Goal: Find specific page/section: Find specific page/section

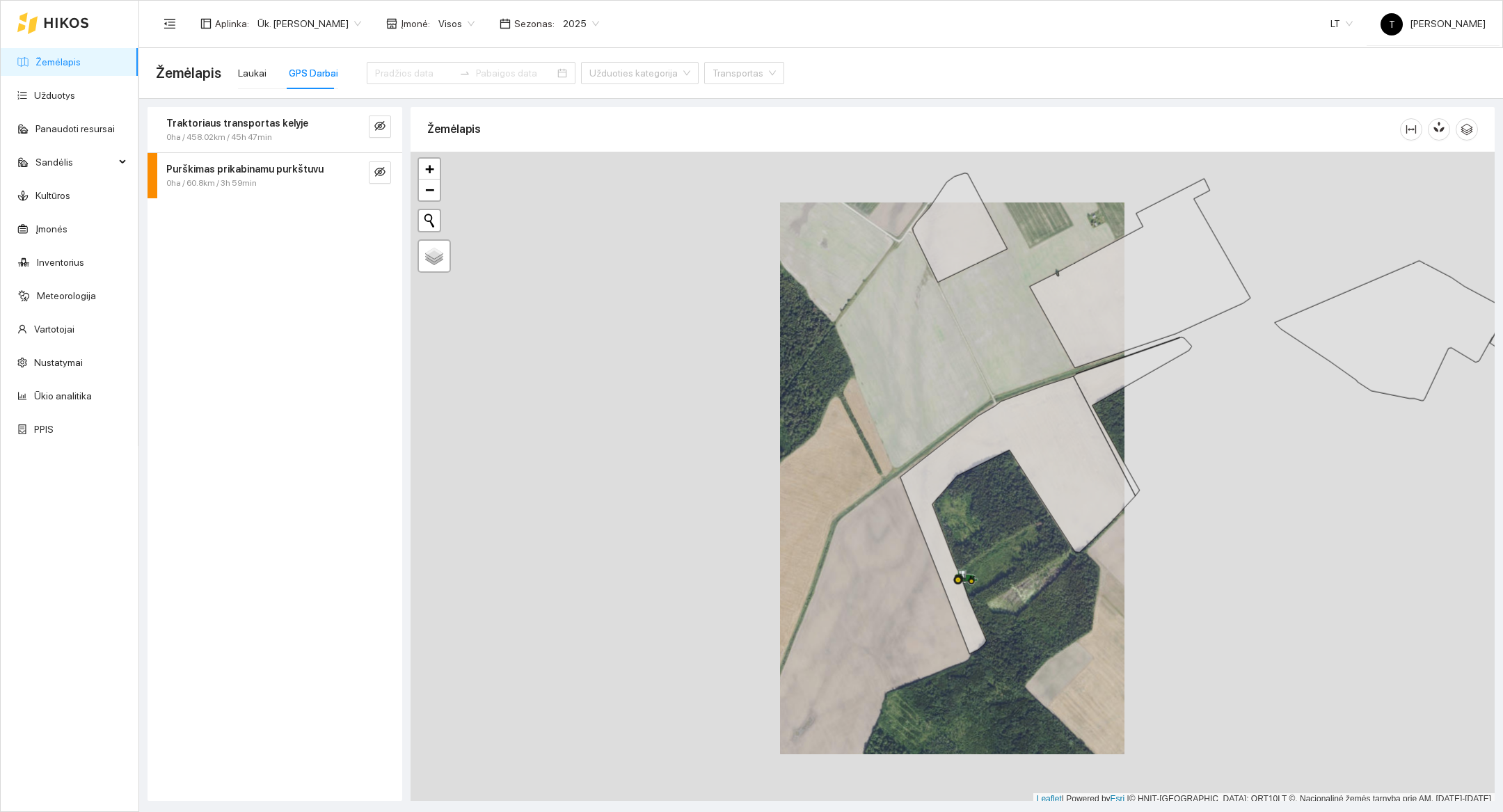
scroll to position [4, 0]
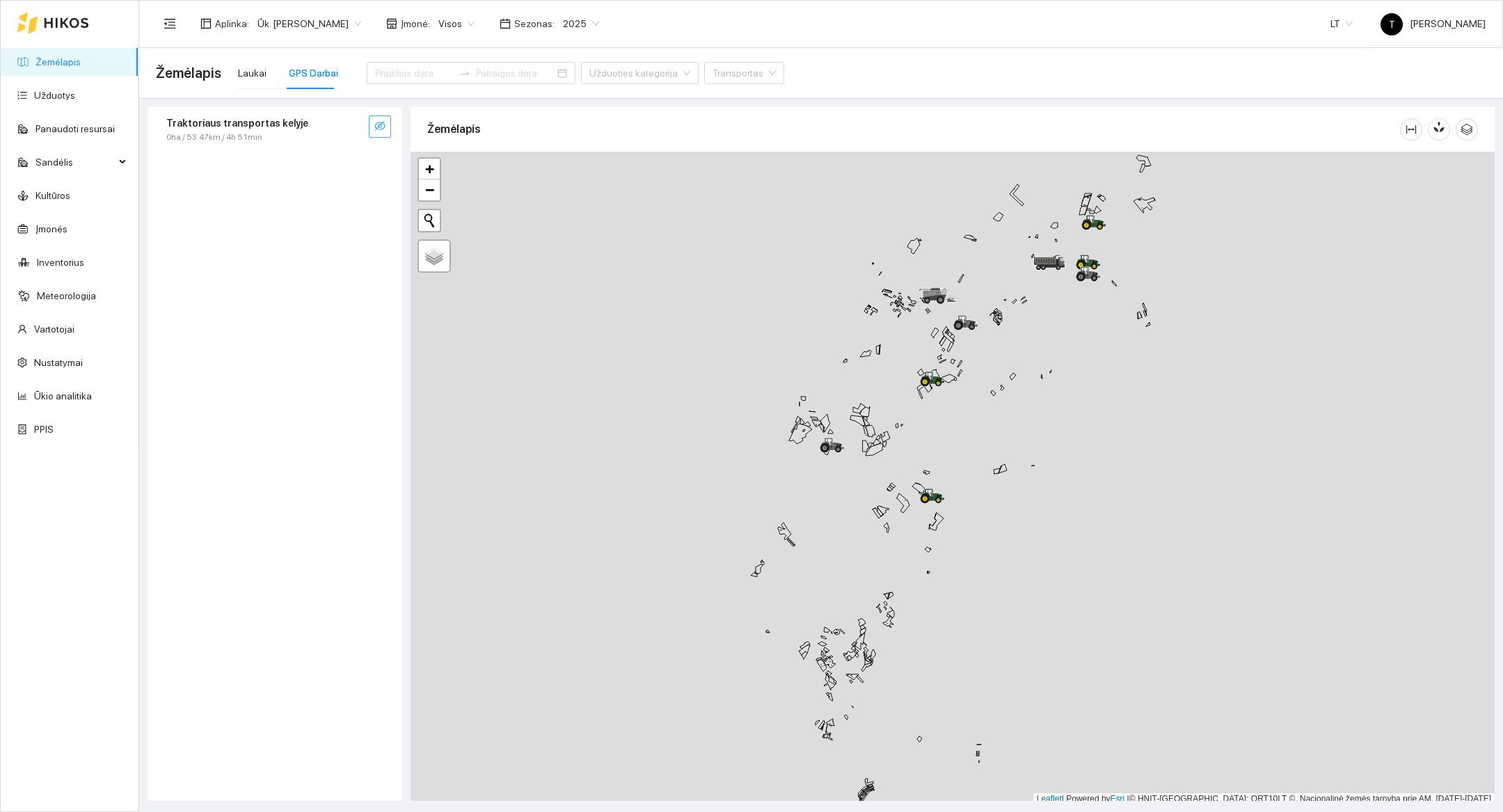
click at [375, 125] on icon "eye-invisible" at bounding box center [380, 126] width 11 height 9
click at [344, 139] on div "Traktoriaus transportas kelyje 0ha / 53.47km / 4h 51min" at bounding box center [275, 129] width 255 height 46
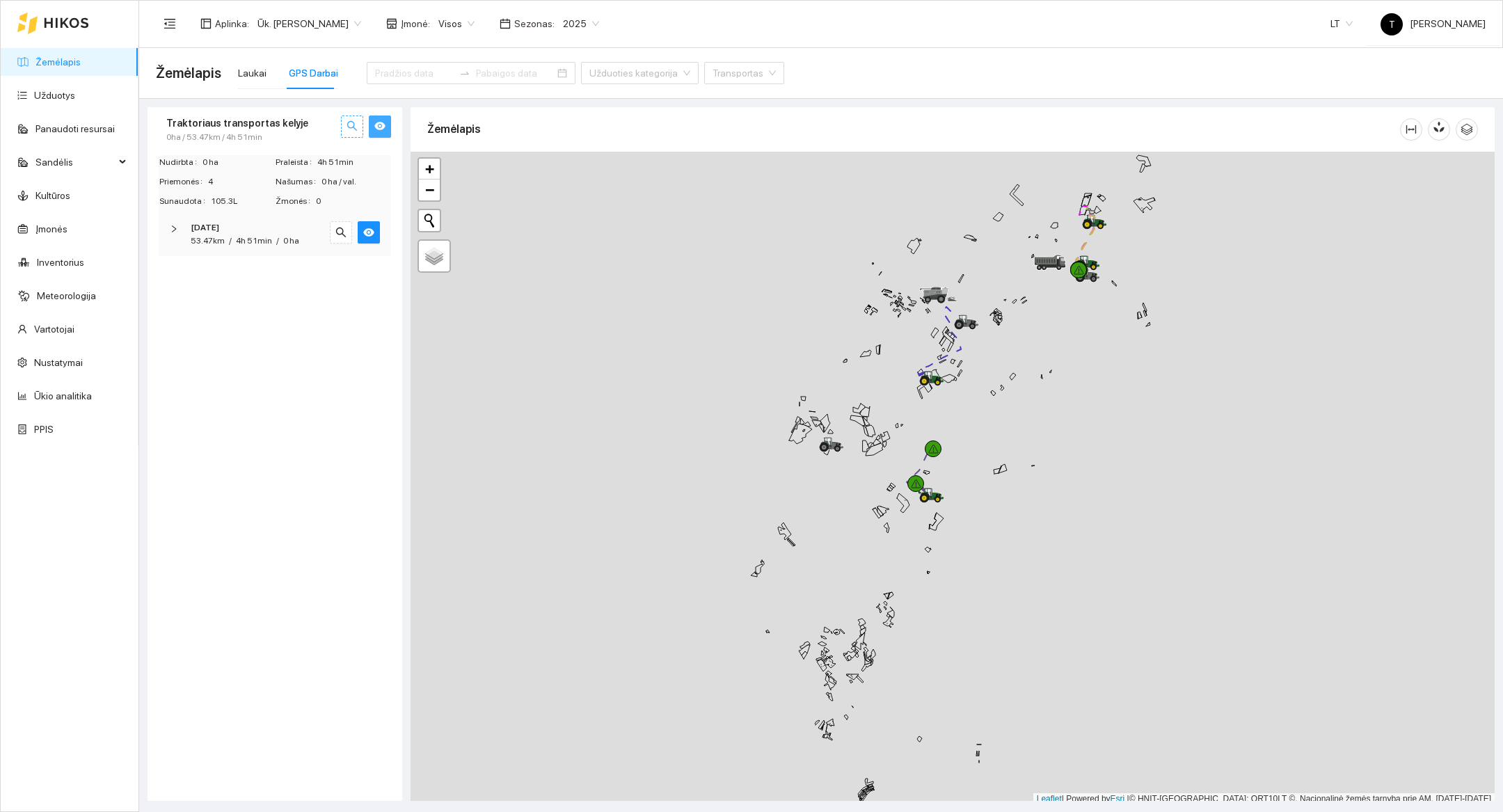
click at [345, 132] on button "button" at bounding box center [352, 127] width 22 height 22
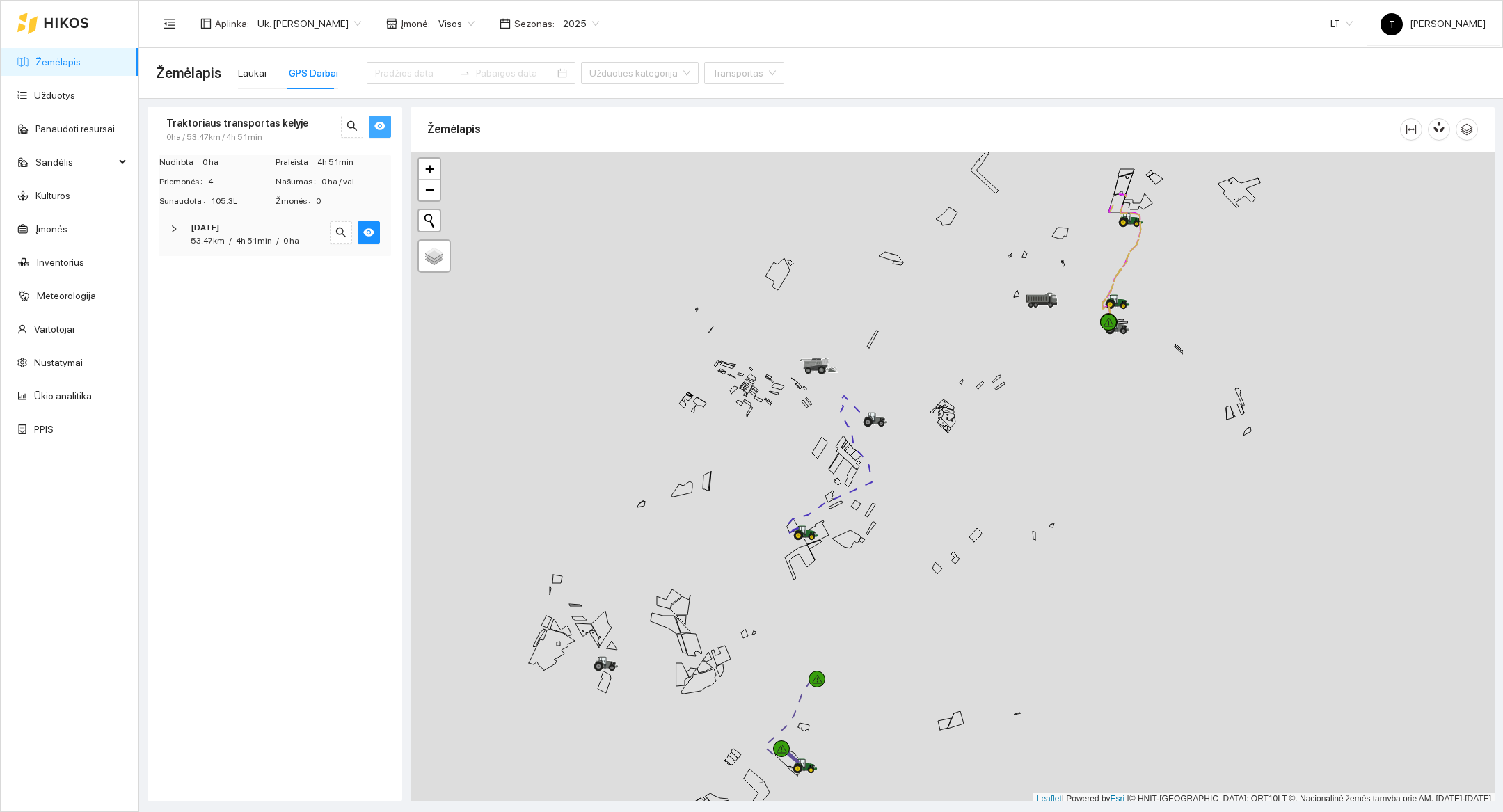
scroll to position [4, 0]
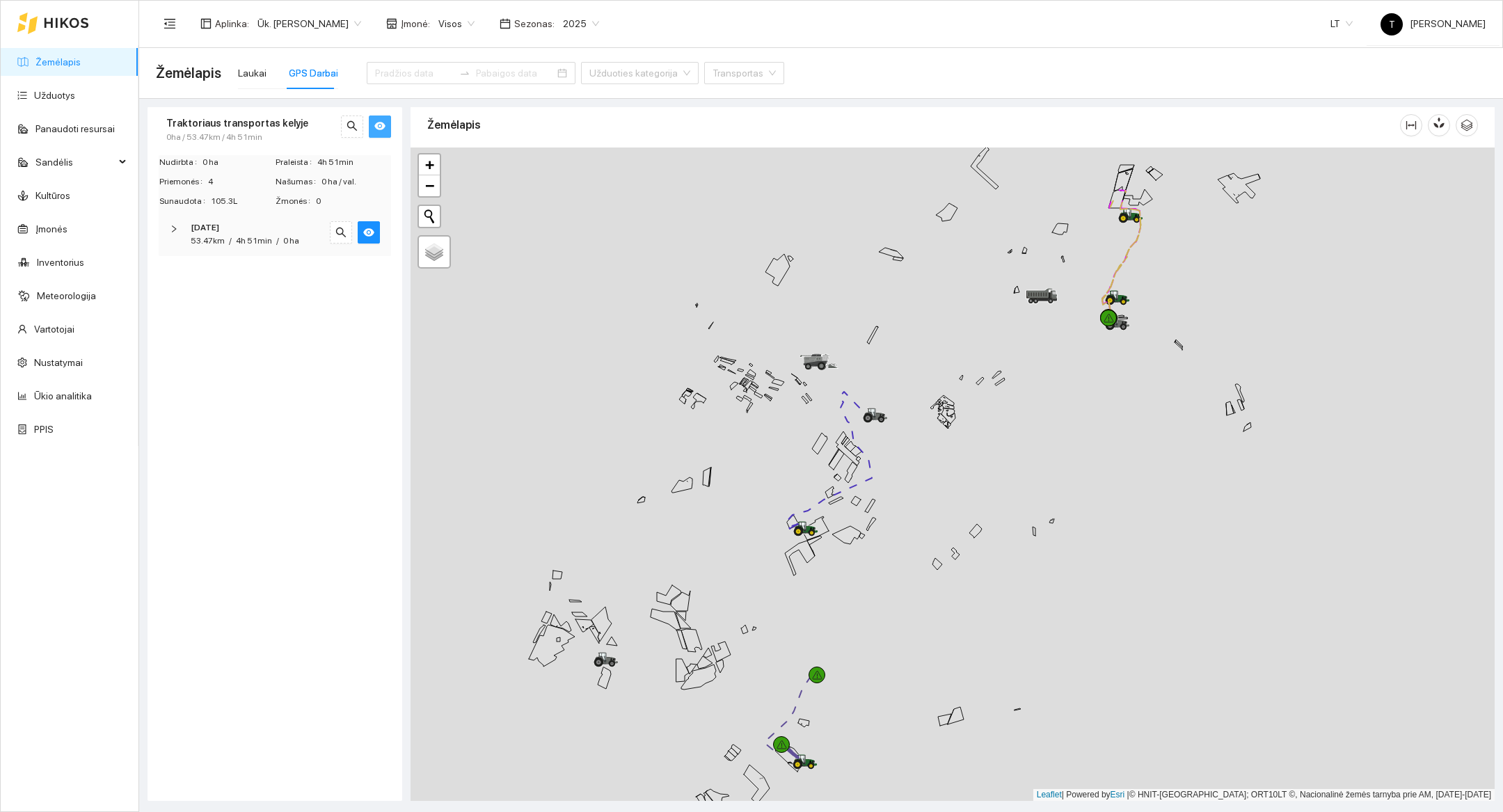
click at [1163, 288] on div at bounding box center [953, 474] width 1084 height 654
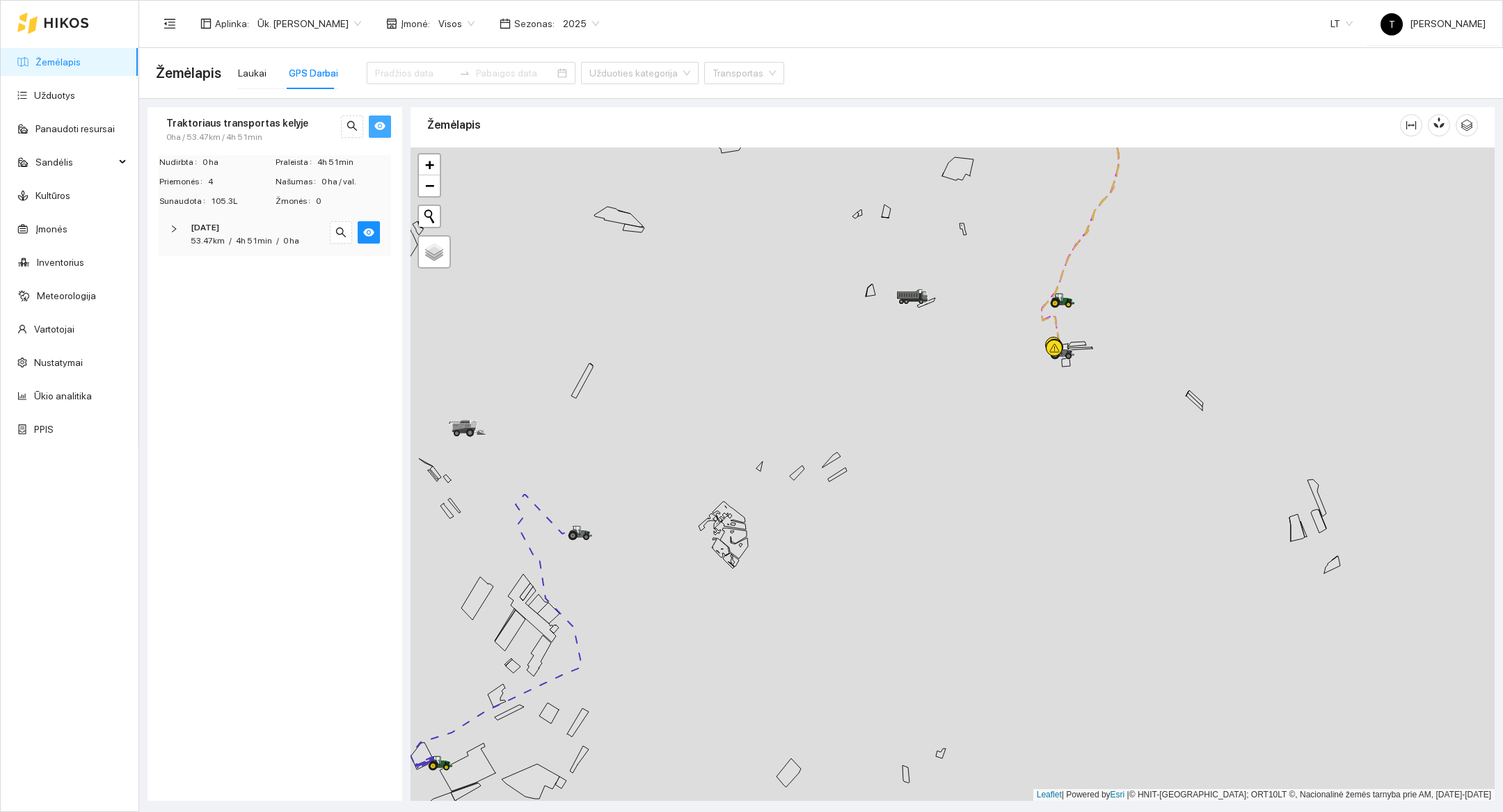
click at [1158, 256] on div at bounding box center [953, 474] width 1084 height 654
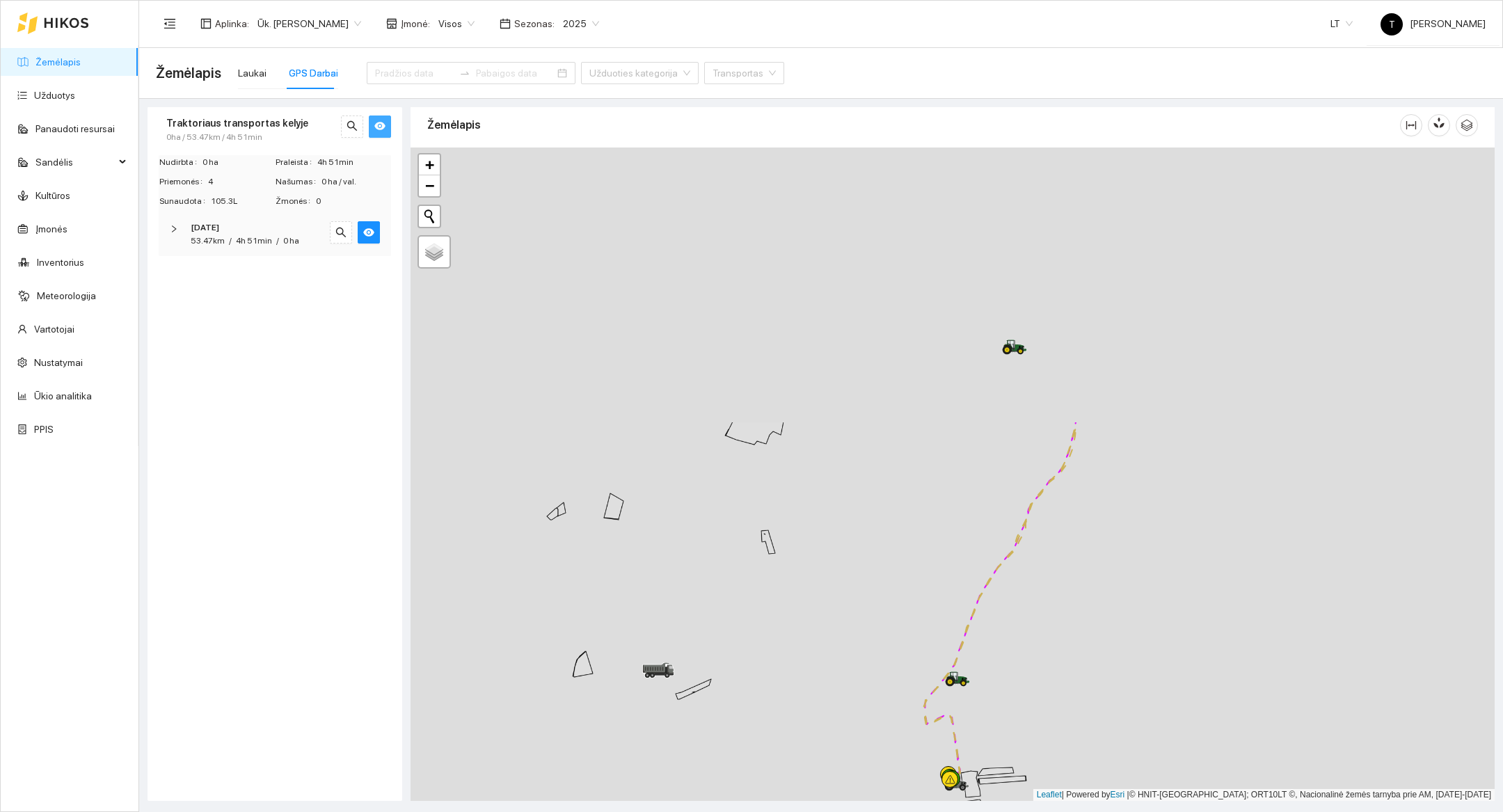
drag, startPoint x: 1158, startPoint y: 256, endPoint x: 1158, endPoint y: 599, distance: 343.0
click at [1158, 599] on div at bounding box center [953, 474] width 1084 height 654
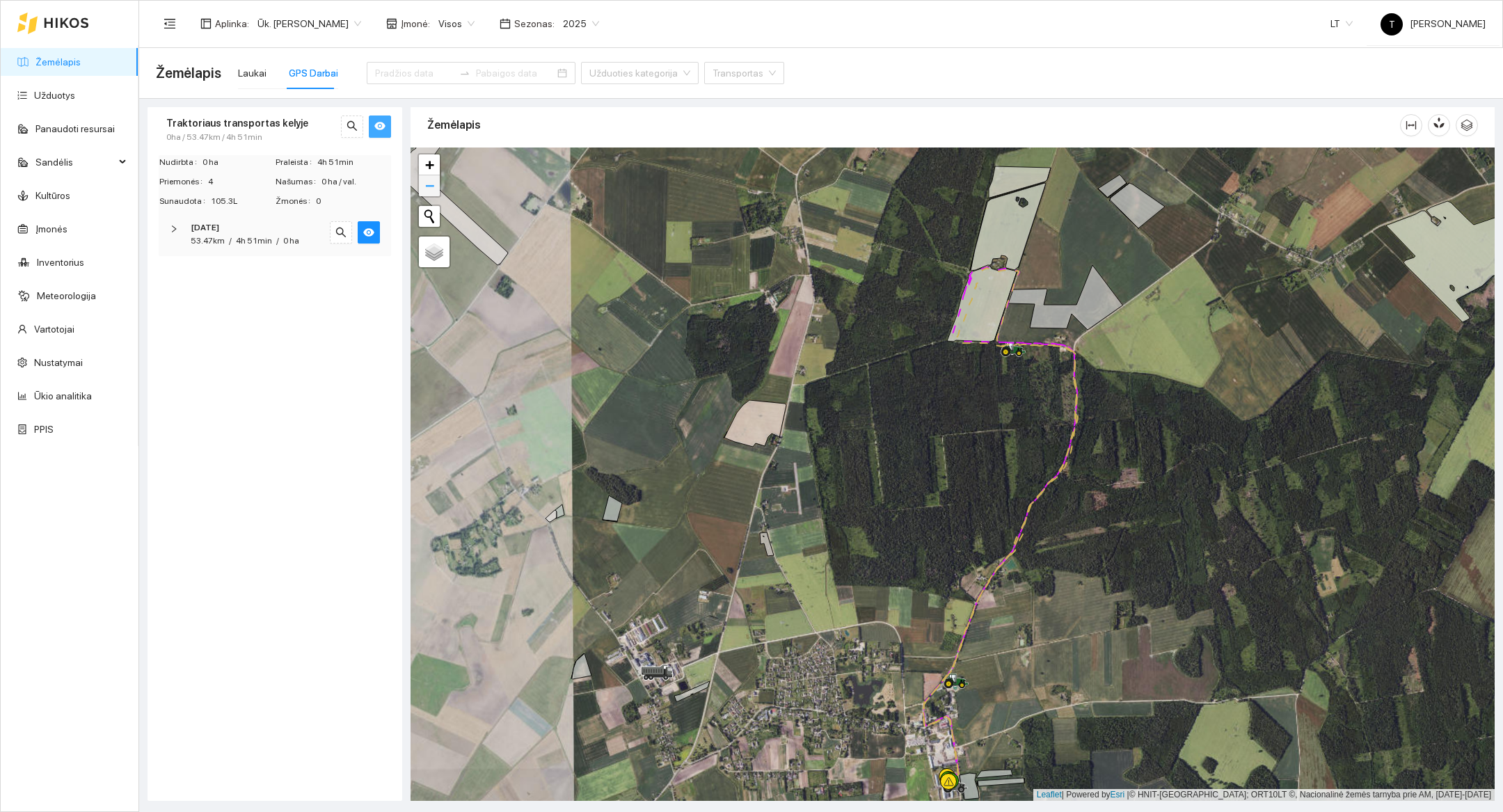
click at [431, 190] on span "−" at bounding box center [430, 185] width 9 height 18
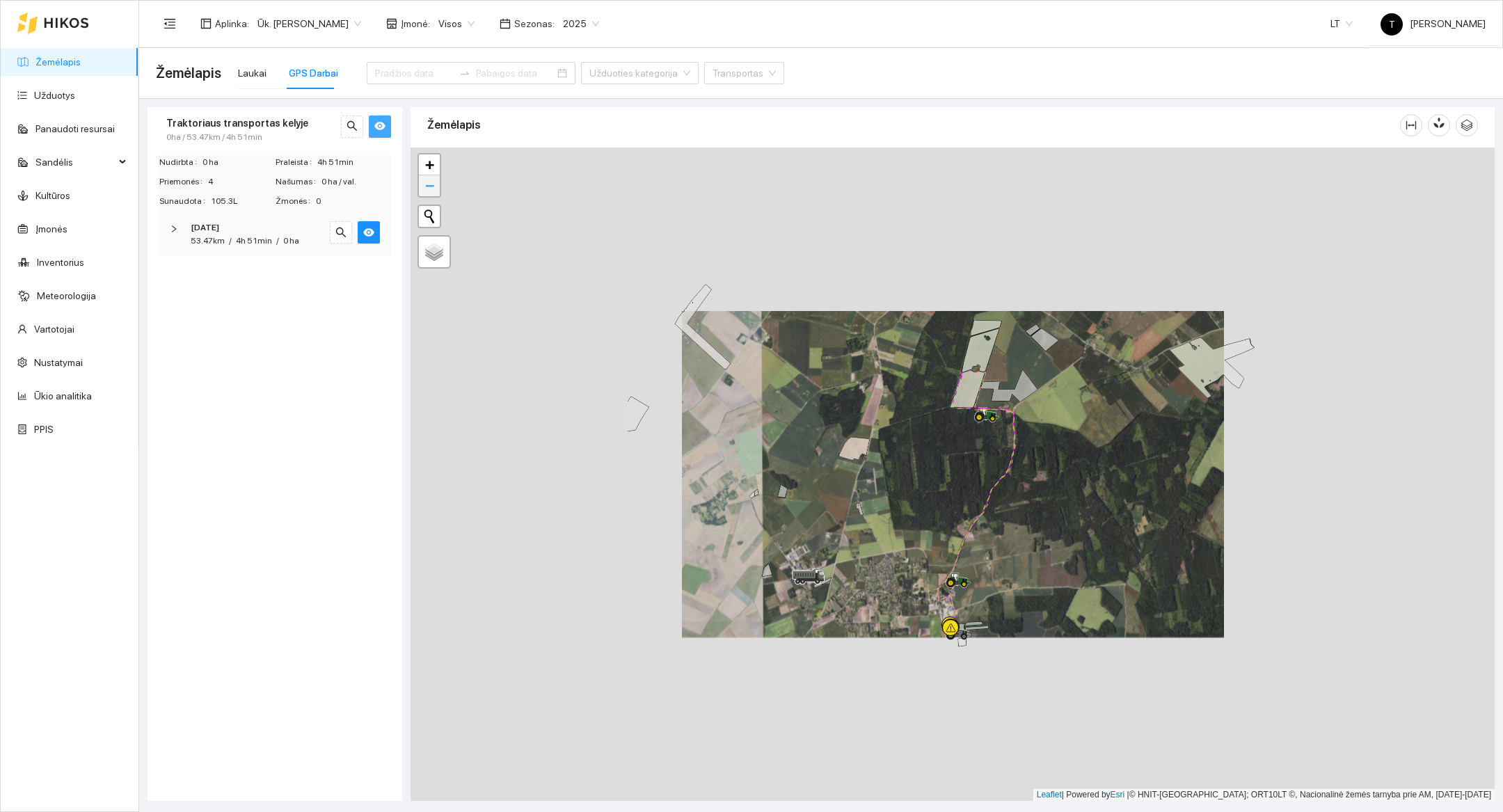
click at [431, 190] on span "−" at bounding box center [430, 185] width 9 height 18
click at [388, 129] on button "button" at bounding box center [380, 127] width 22 height 22
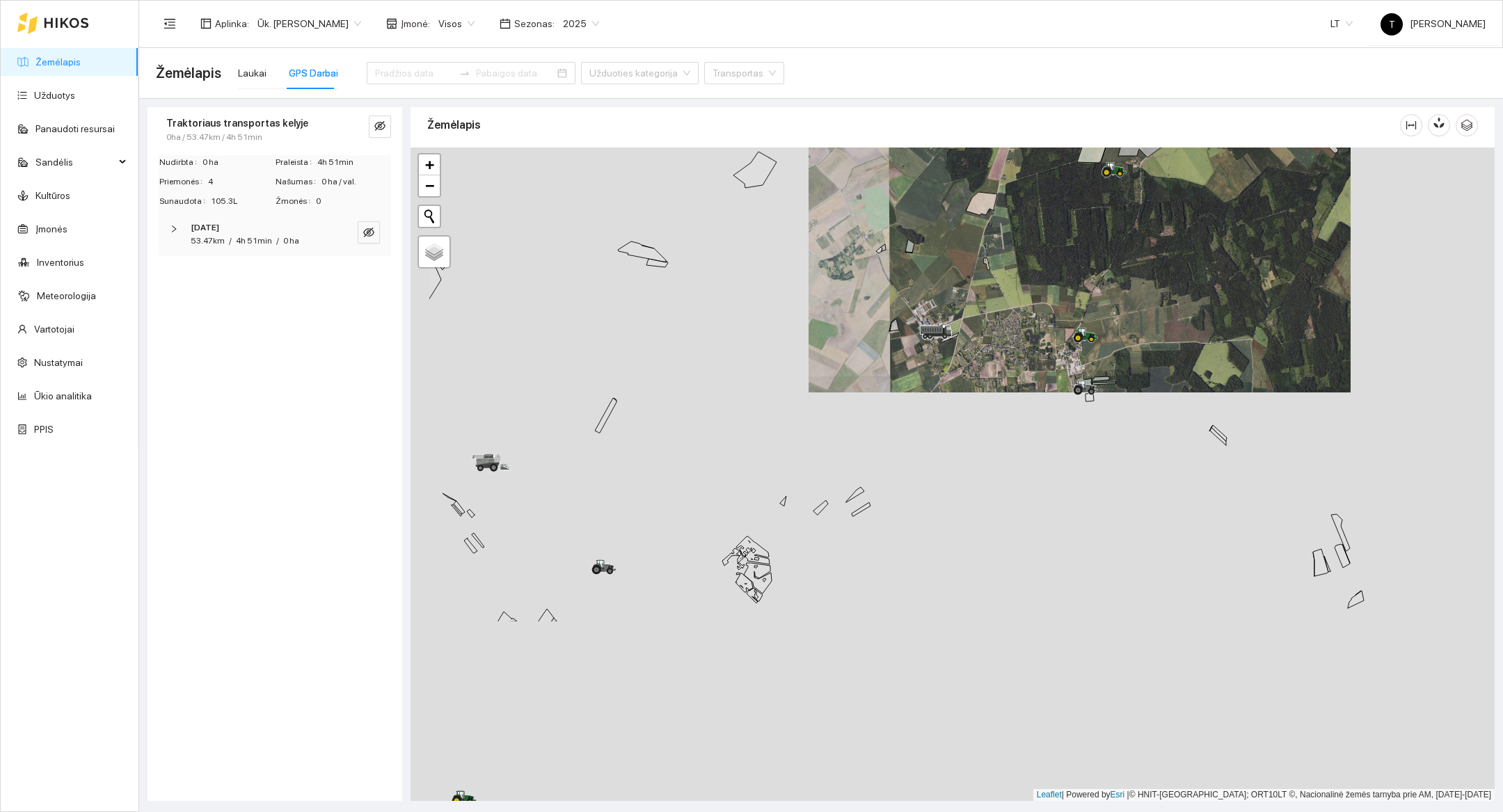
drag, startPoint x: 626, startPoint y: 617, endPoint x: 764, endPoint y: 361, distance: 290.8
click at [764, 361] on div at bounding box center [953, 474] width 1084 height 654
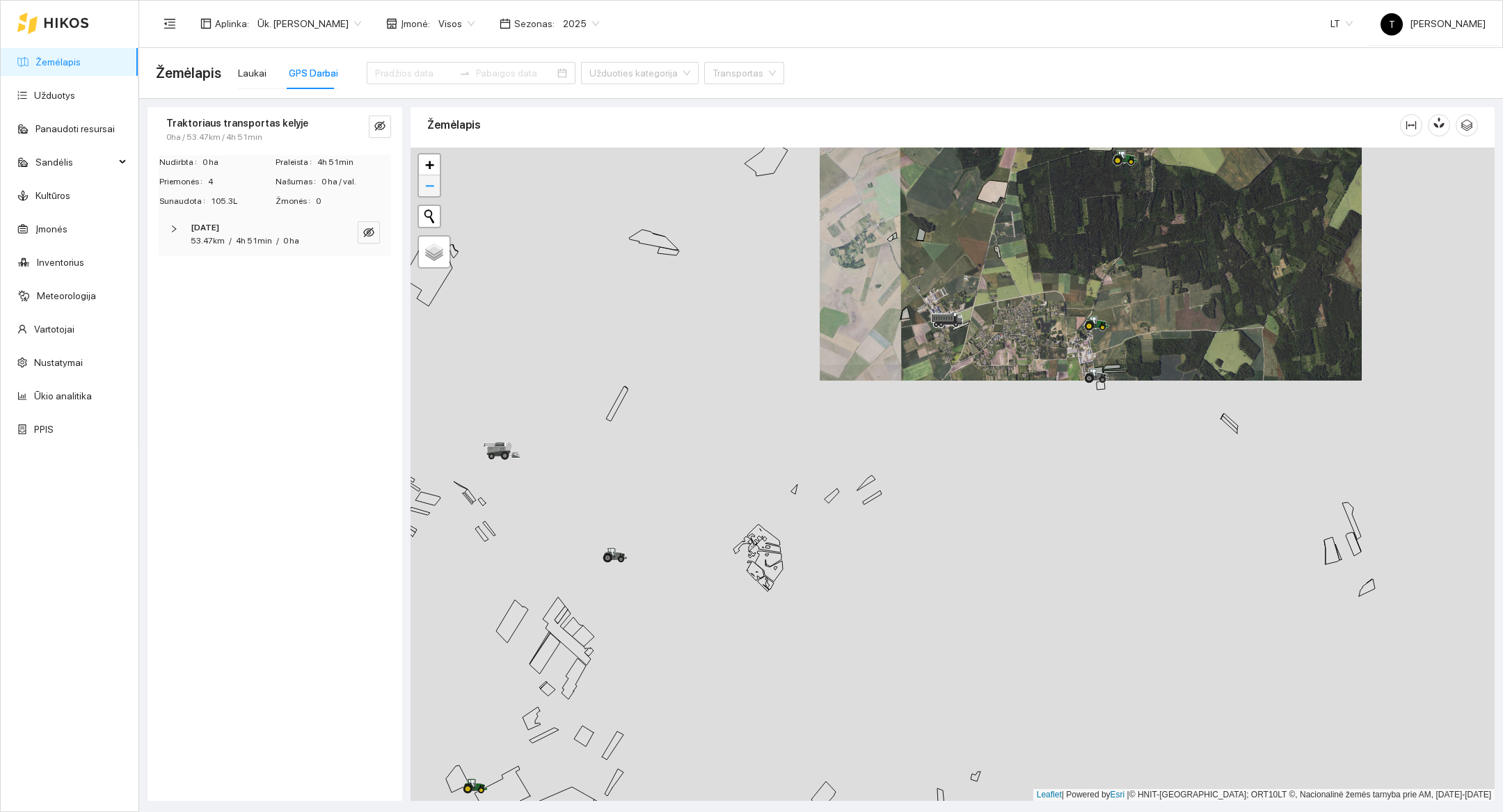
click at [423, 189] on link "−" at bounding box center [429, 185] width 20 height 20
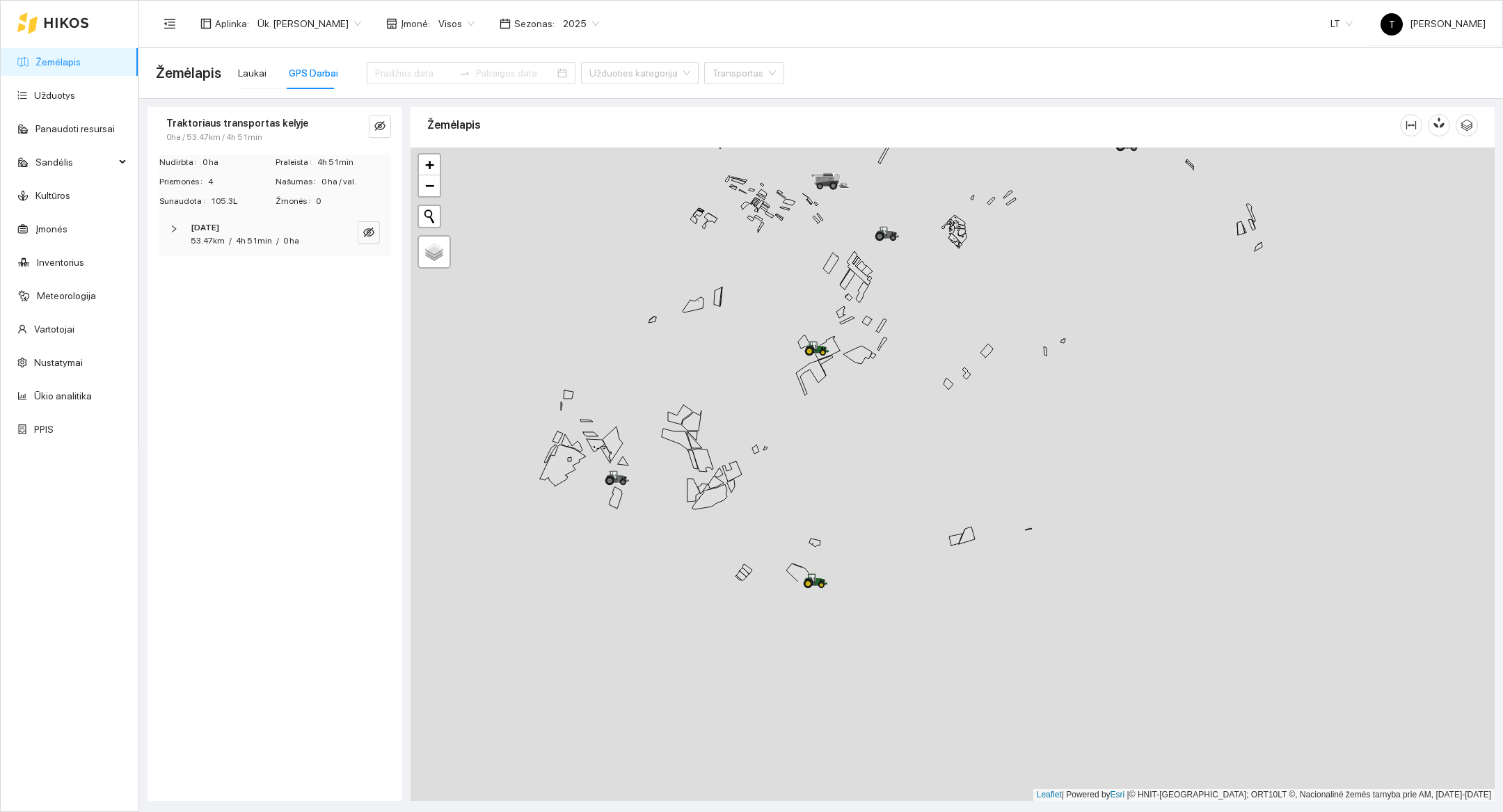
drag, startPoint x: 766, startPoint y: 778, endPoint x: 874, endPoint y: 480, distance: 317.0
click at [874, 480] on div at bounding box center [953, 474] width 1084 height 654
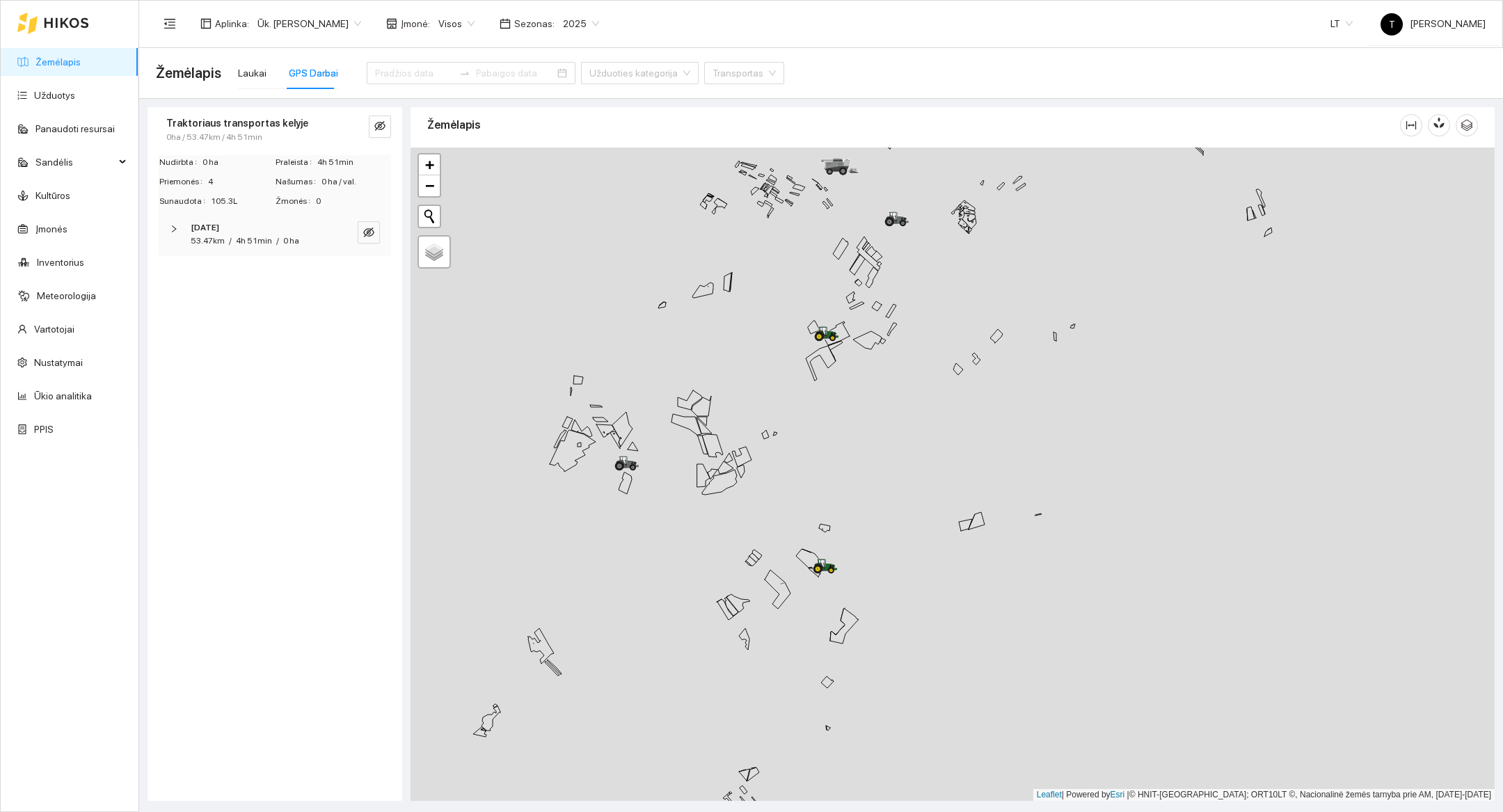
click at [842, 426] on div at bounding box center [953, 474] width 1084 height 654
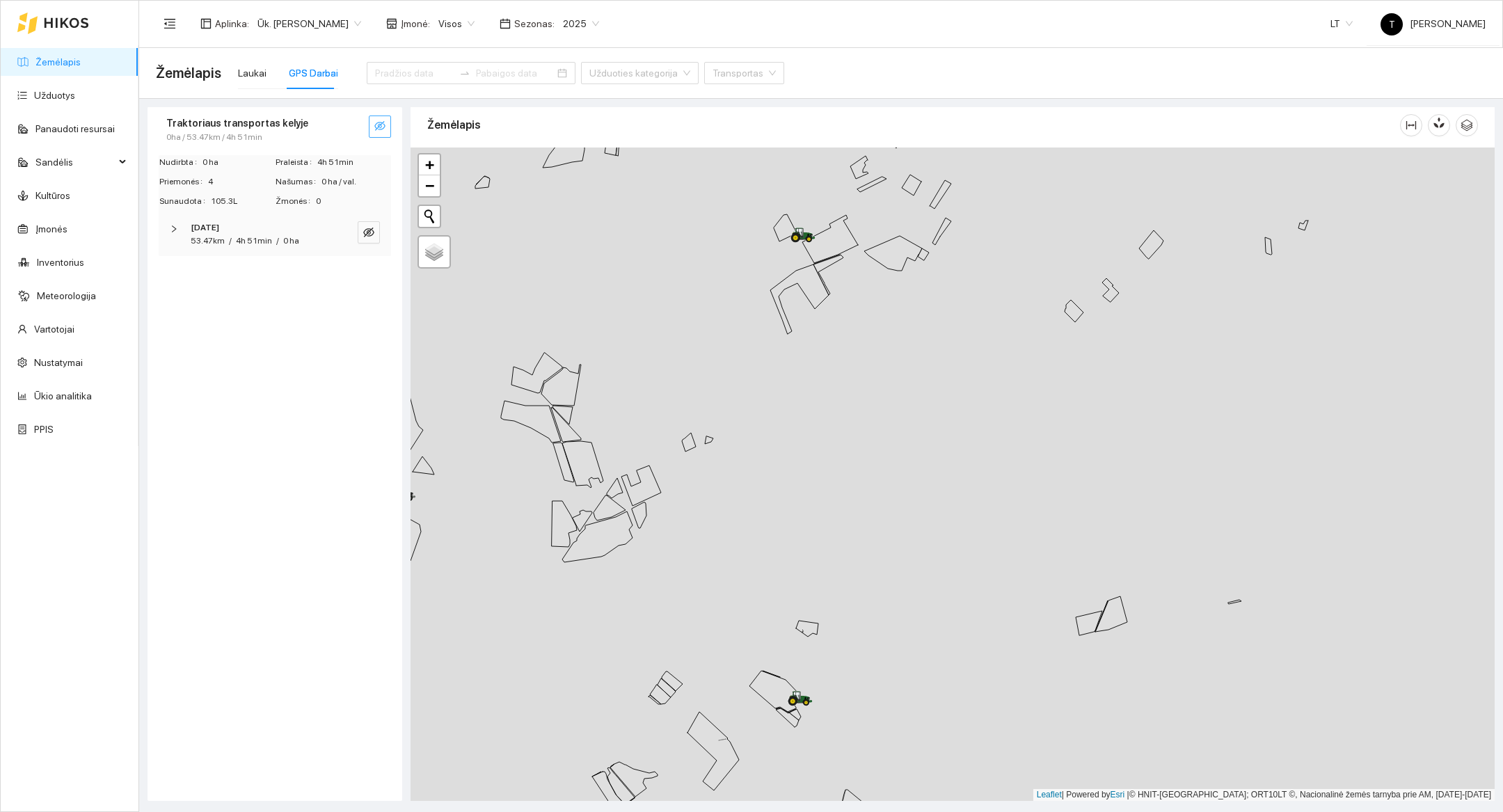
click at [382, 122] on icon "eye-invisible" at bounding box center [380, 126] width 11 height 11
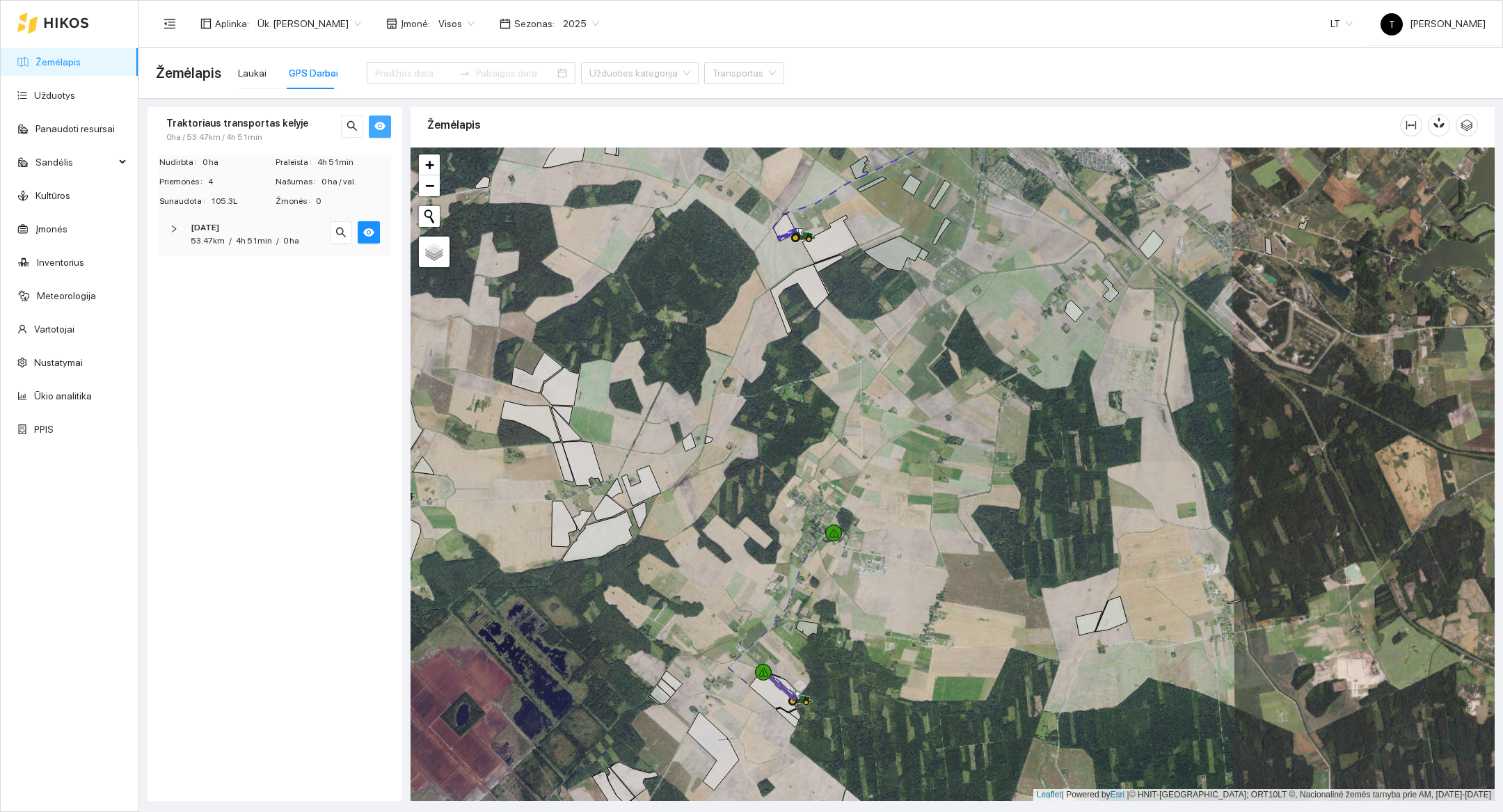
click at [818, 739] on div at bounding box center [953, 474] width 1084 height 654
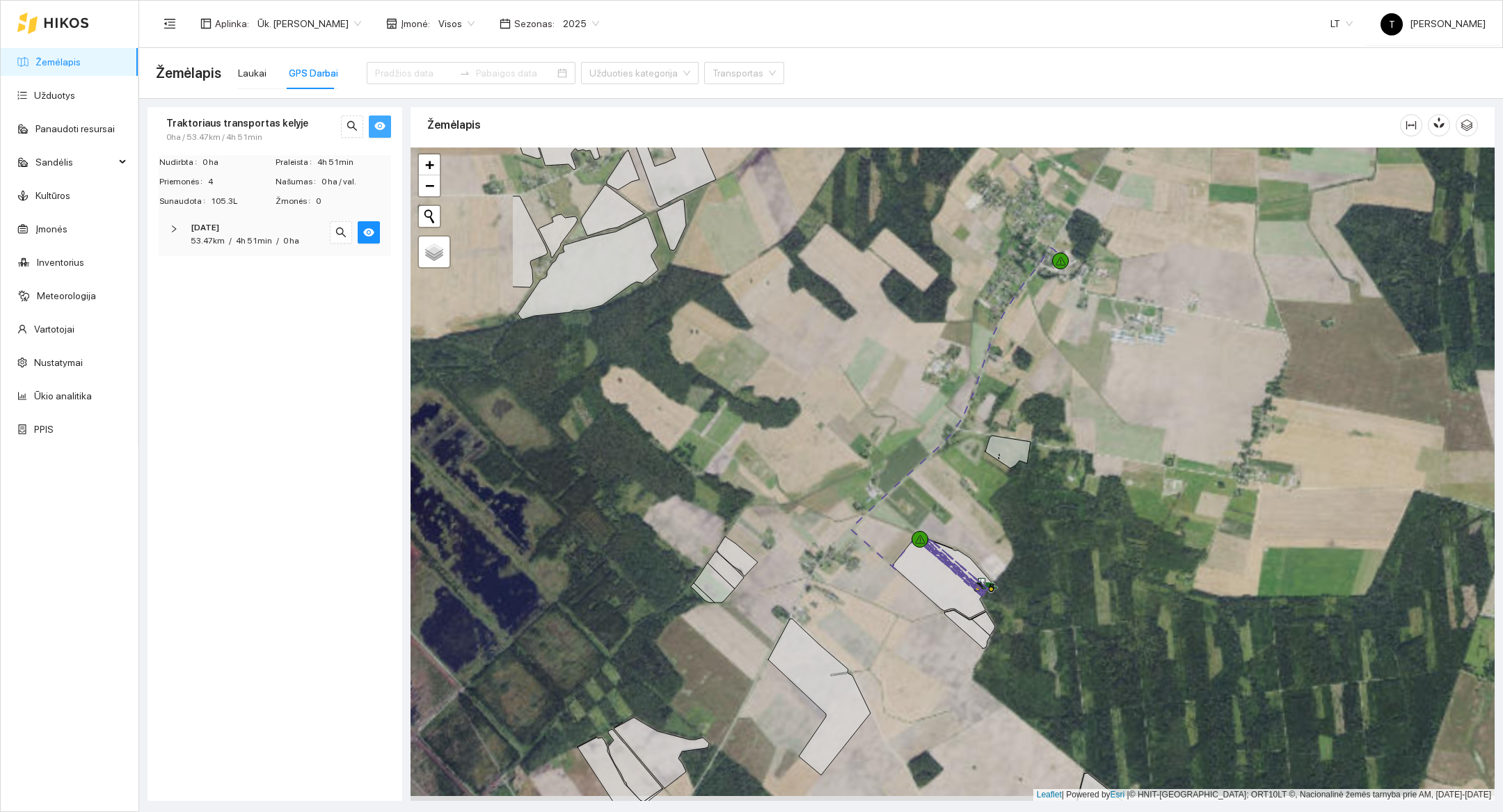
drag, startPoint x: 818, startPoint y: 739, endPoint x: 1028, endPoint y: 673, distance: 220.1
click at [1028, 673] on div at bounding box center [953, 474] width 1084 height 654
click at [428, 181] on span "−" at bounding box center [430, 185] width 9 height 18
